Goal: Task Accomplishment & Management: Use online tool/utility

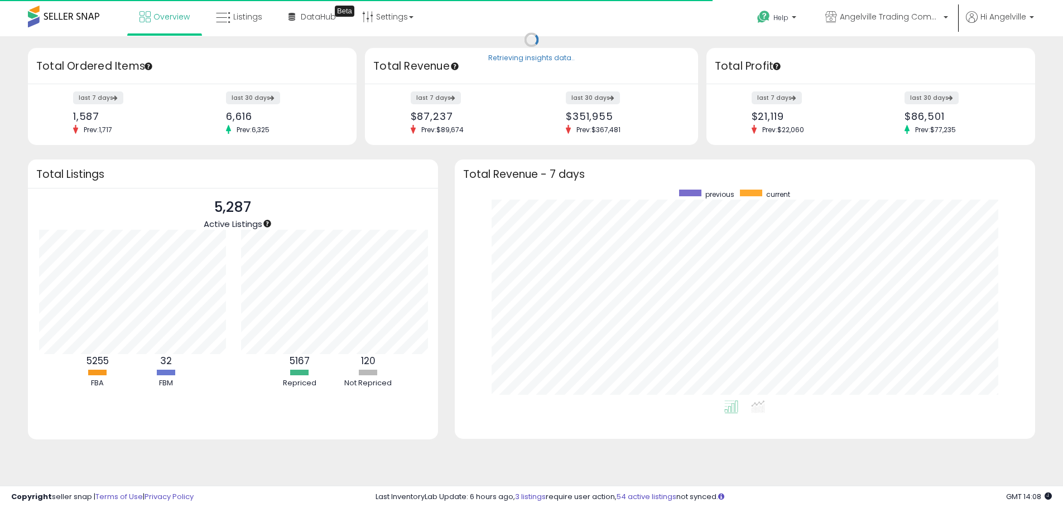
scroll to position [557916, 557568]
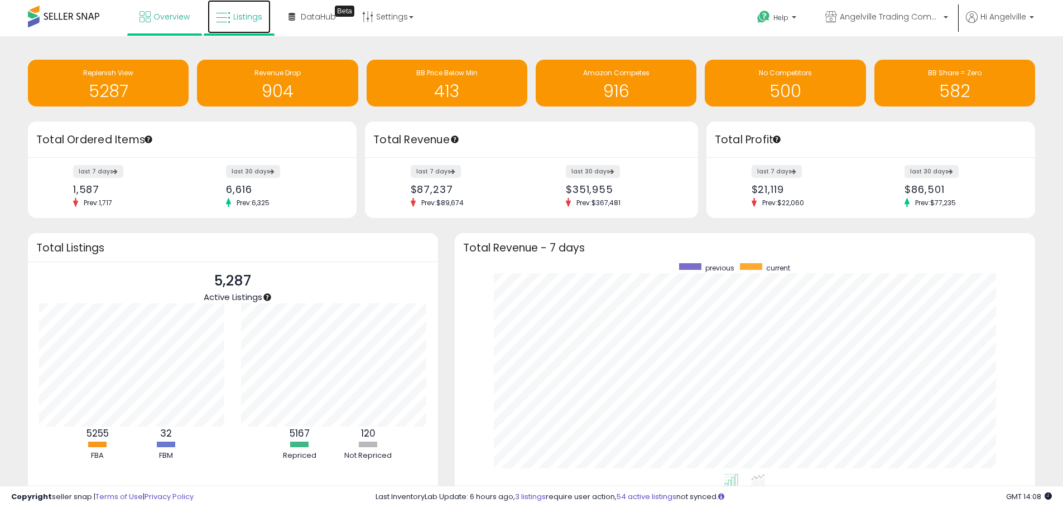
click at [235, 16] on span "Listings" at bounding box center [247, 16] width 29 height 11
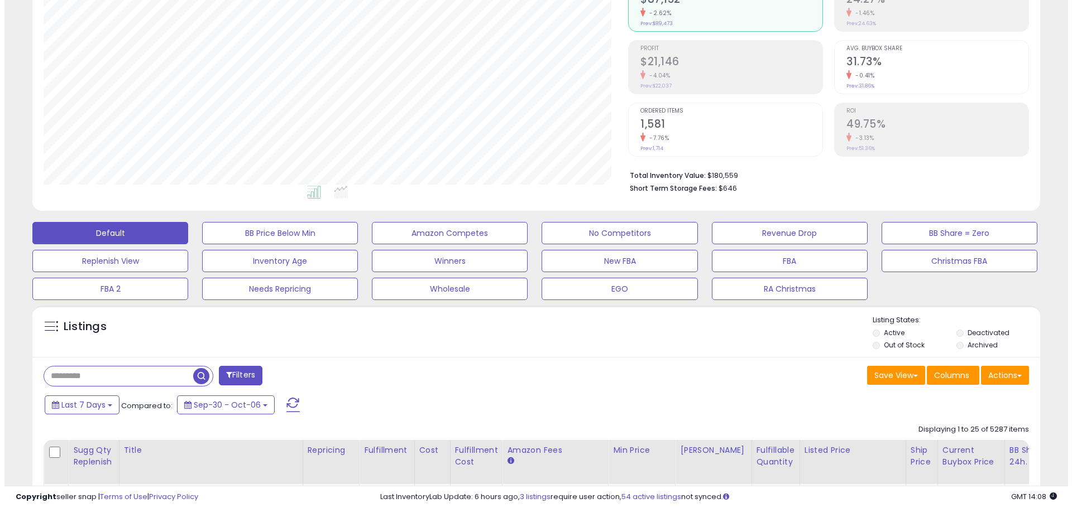
scroll to position [167, 0]
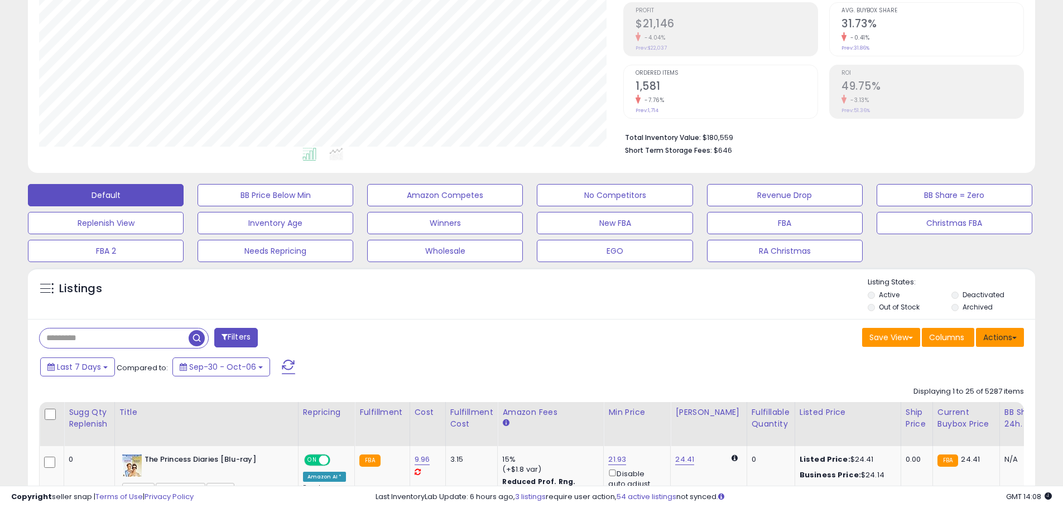
click at [1004, 332] on button "Actions" at bounding box center [1000, 337] width 48 height 19
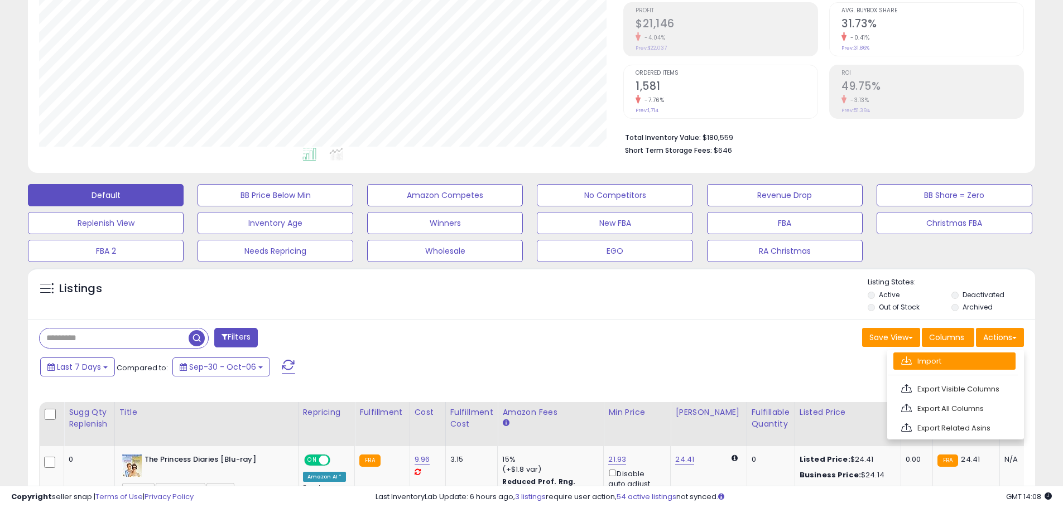
click at [943, 359] on link "Import" at bounding box center [955, 361] width 122 height 17
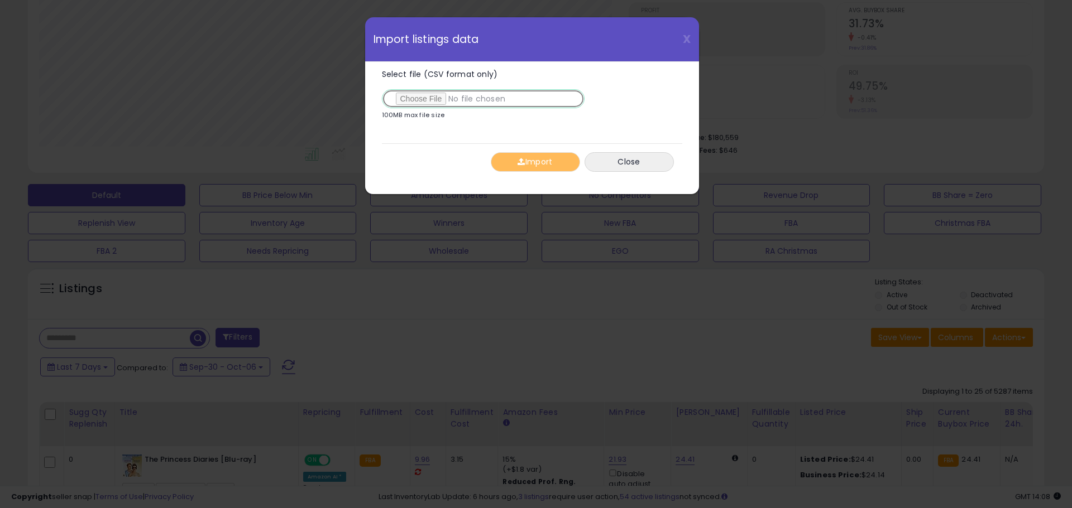
click at [424, 99] on input "Select file (CSV format only)" at bounding box center [483, 98] width 203 height 19
click at [523, 157] on button "Import" at bounding box center [535, 162] width 89 height 20
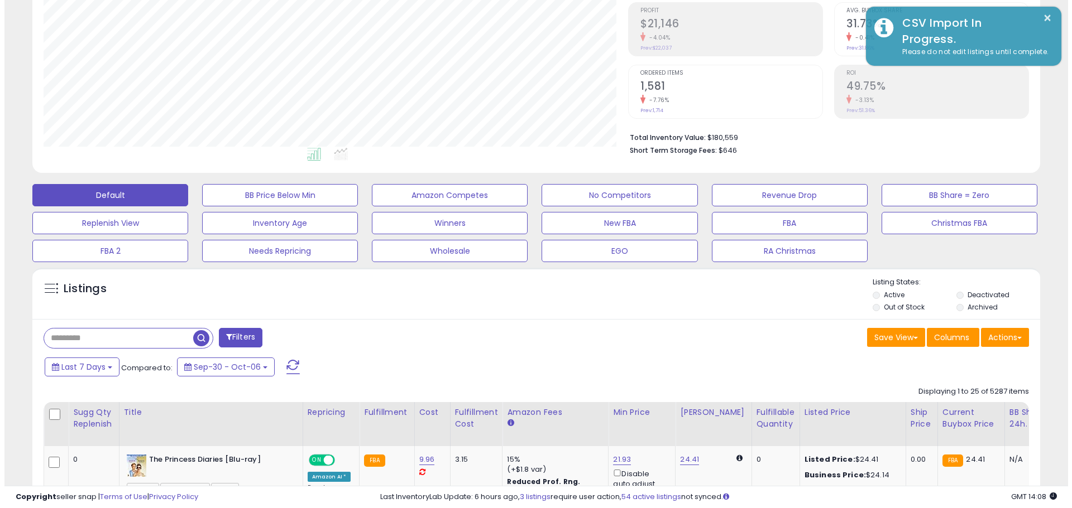
scroll to position [557898, 557542]
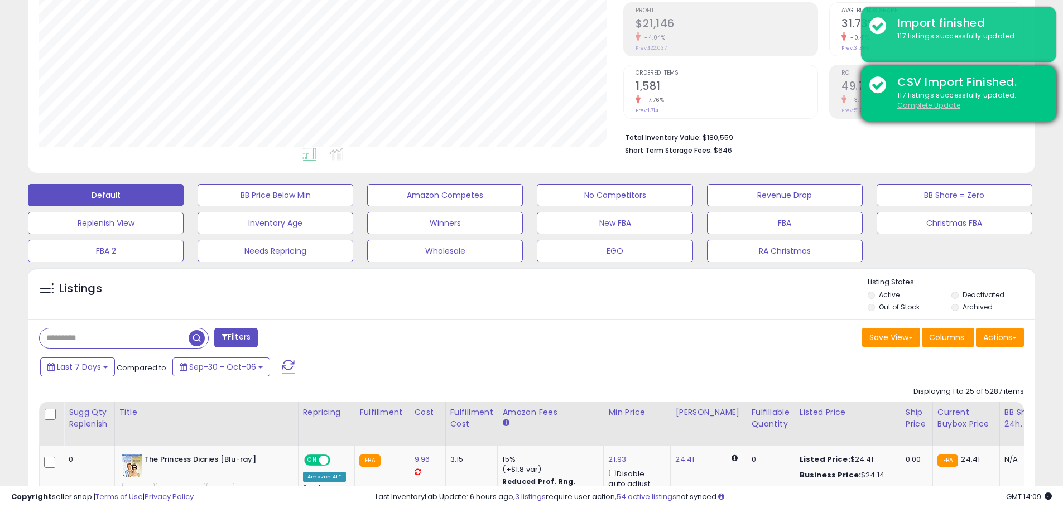
click at [928, 107] on u "Complete Update" at bounding box center [928, 104] width 63 height 9
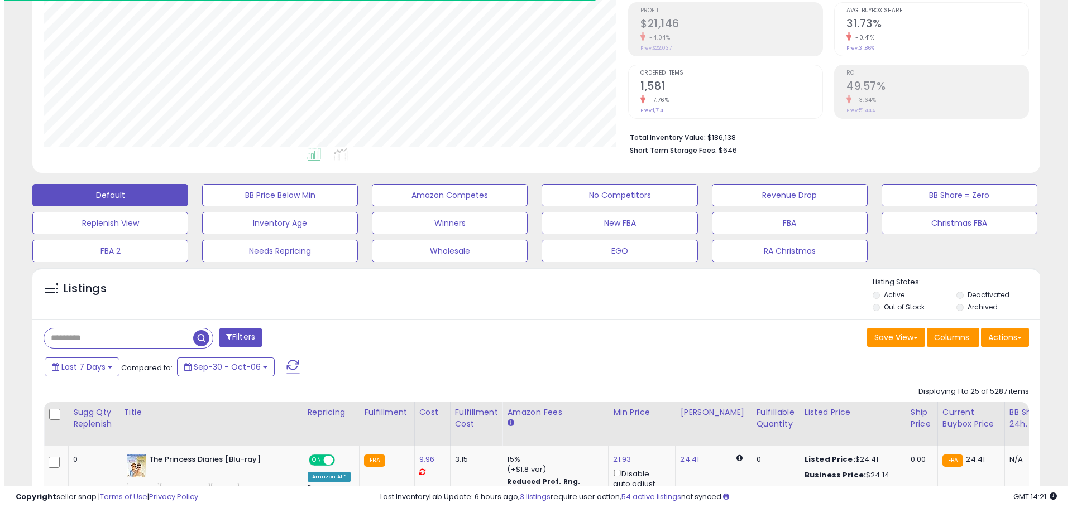
scroll to position [229, 584]
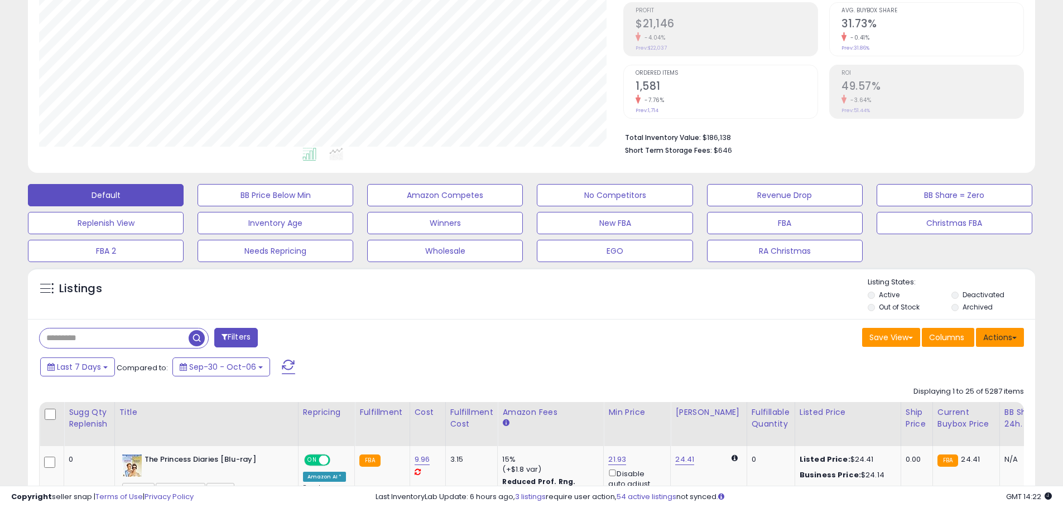
click at [995, 335] on button "Actions" at bounding box center [1000, 337] width 48 height 19
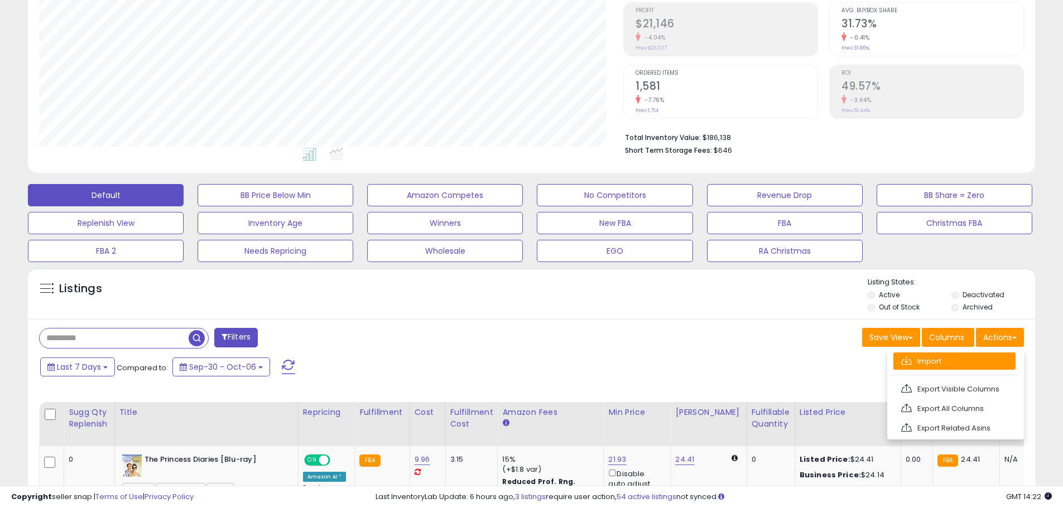
click at [915, 362] on link "Import" at bounding box center [955, 361] width 122 height 17
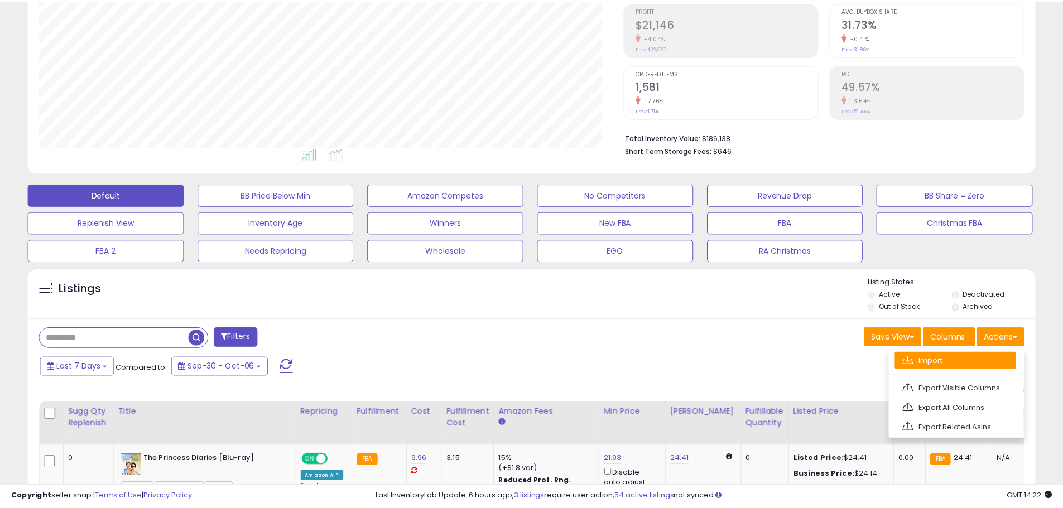
scroll to position [229, 589]
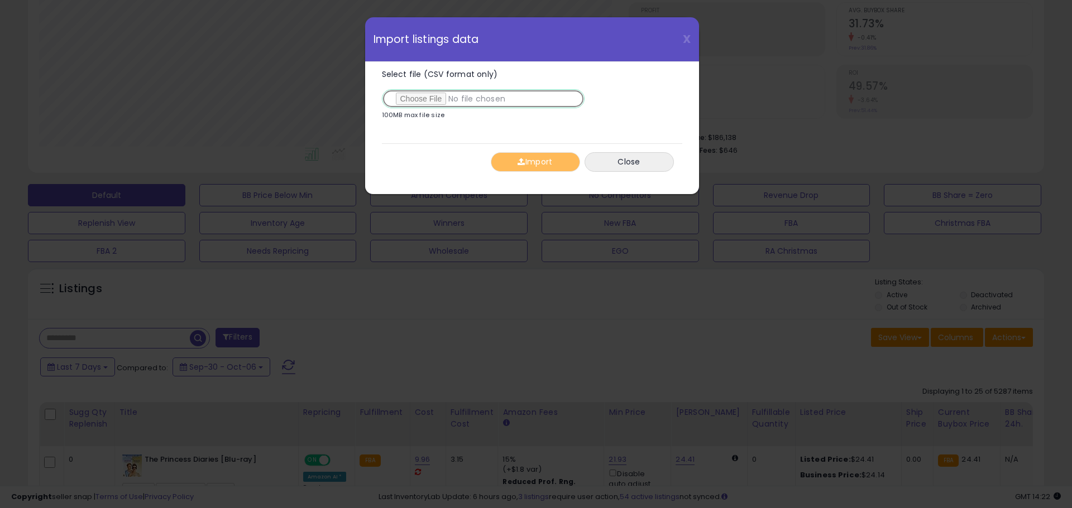
click at [412, 102] on input "Select file (CSV format only)" at bounding box center [483, 98] width 203 height 19
type input "**********"
click at [524, 162] on button "Import" at bounding box center [535, 162] width 89 height 20
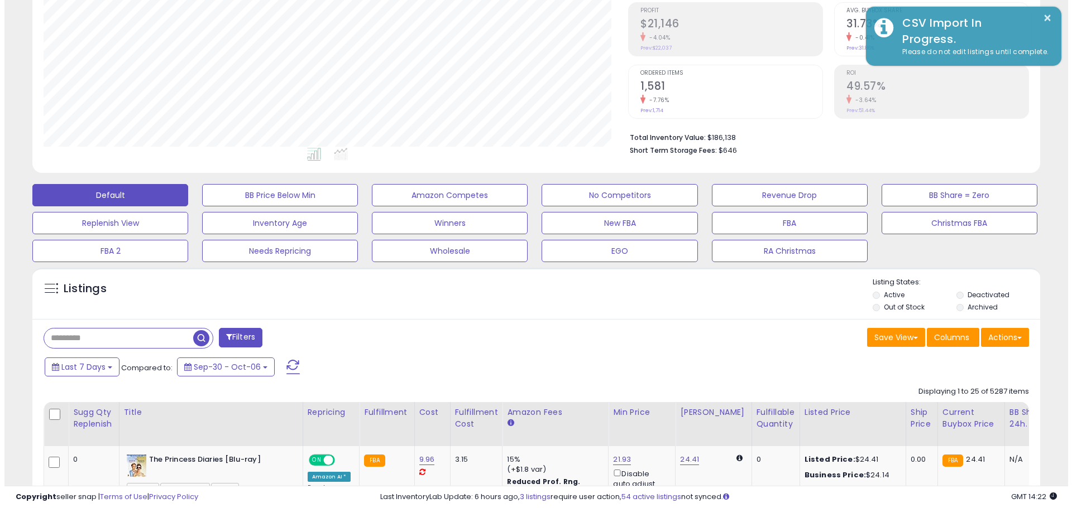
scroll to position [557898, 557542]
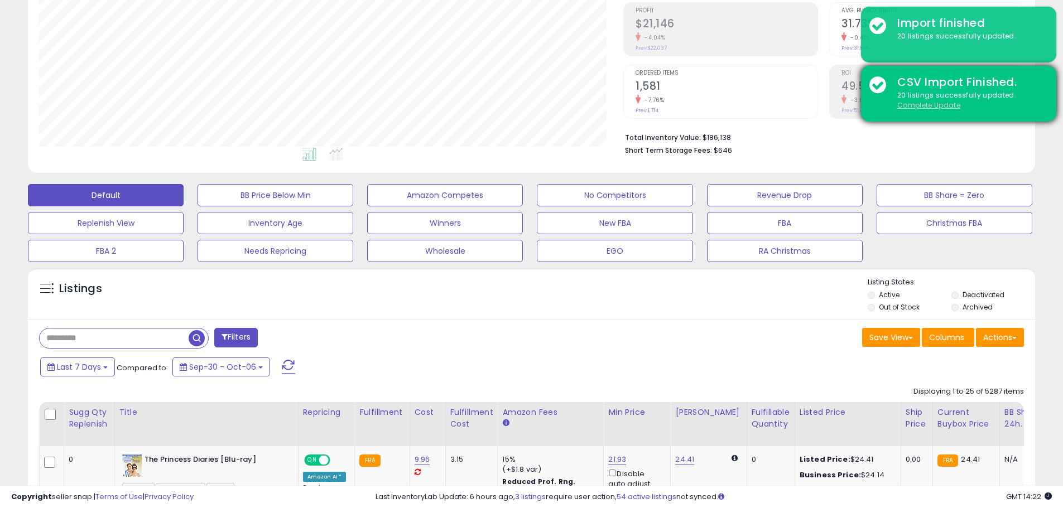
click at [939, 107] on u "Complete Update" at bounding box center [928, 104] width 63 height 9
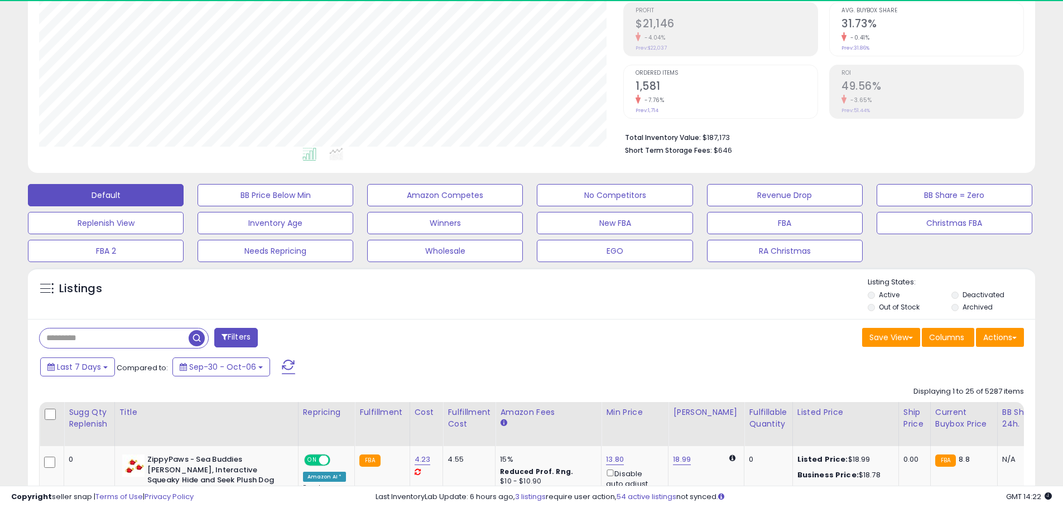
scroll to position [229, 584]
